Goal: Navigation & Orientation: Find specific page/section

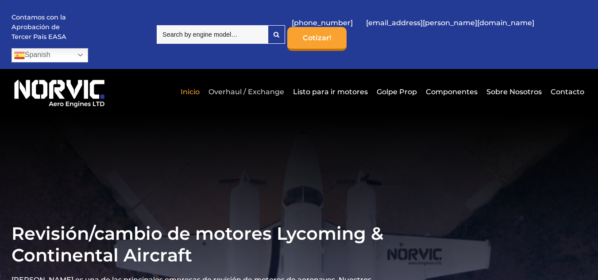
click at [254, 81] on link "Overhaul / Exchange" at bounding box center [246, 92] width 80 height 22
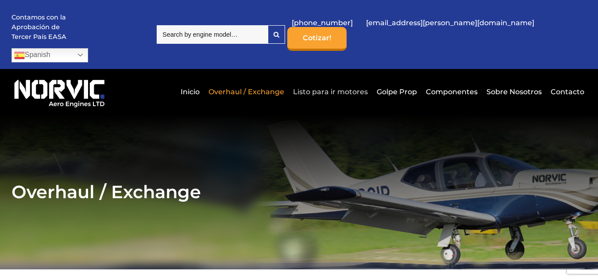
click at [316, 81] on link "Listo para ir motores" at bounding box center [330, 92] width 79 height 22
